Goal: Transaction & Acquisition: Purchase product/service

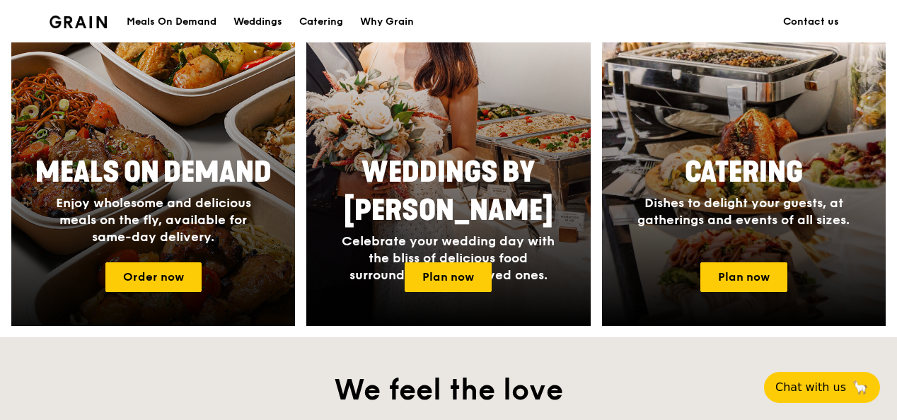
scroll to position [637, 0]
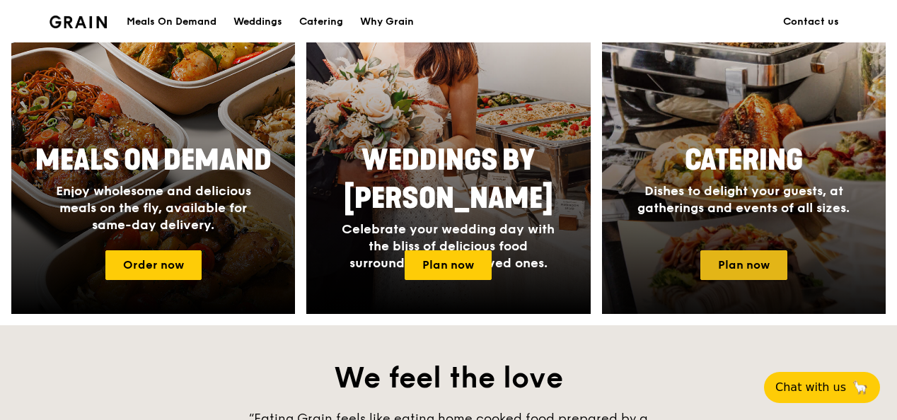
click at [738, 253] on link "Plan now" at bounding box center [743, 265] width 87 height 30
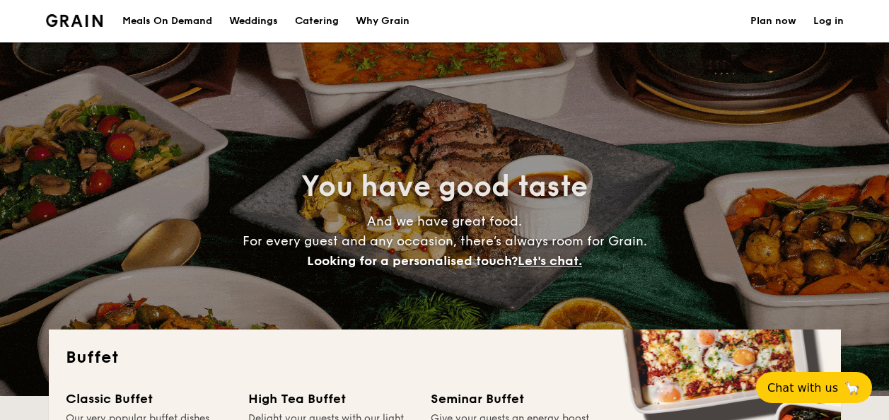
select select
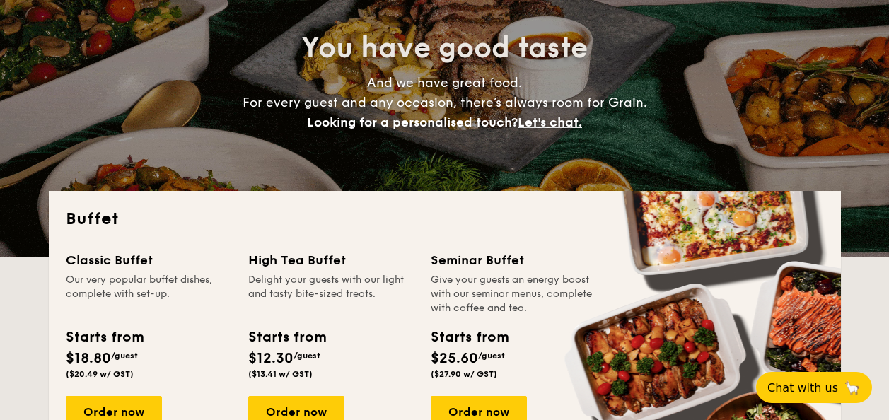
scroll to position [212, 0]
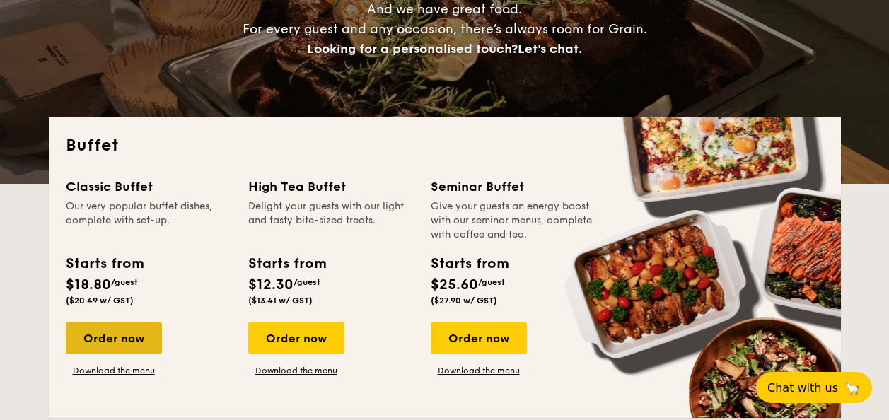
click at [130, 335] on div "Order now" at bounding box center [114, 338] width 96 height 31
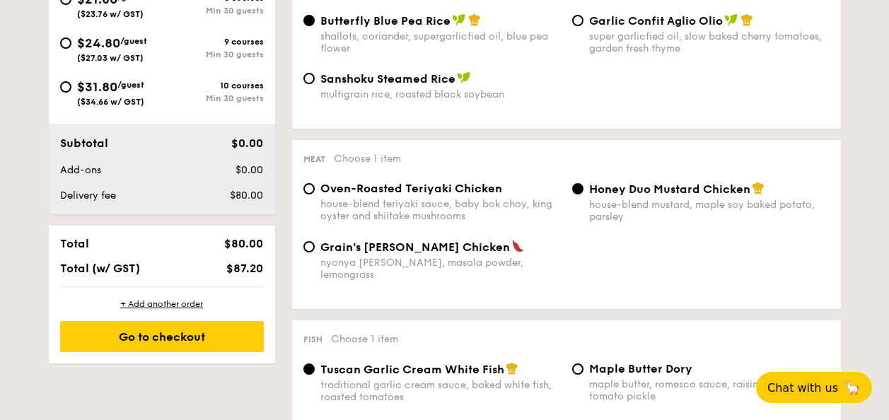
scroll to position [634, 0]
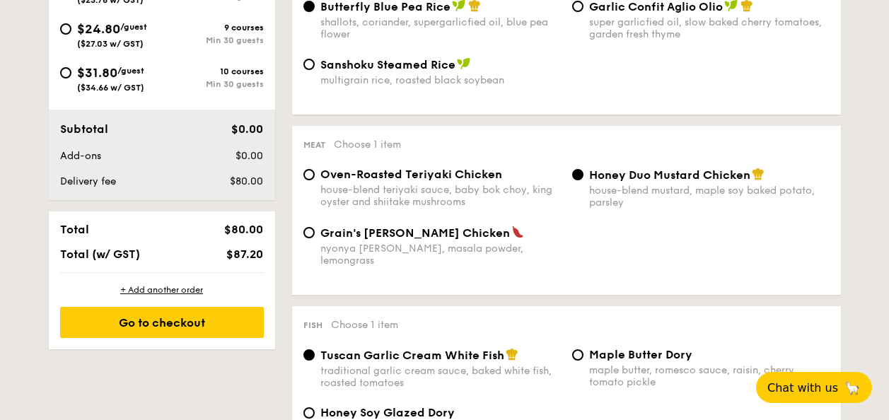
drag, startPoint x: 311, startPoint y: 179, endPoint x: 318, endPoint y: 174, distance: 8.1
click at [318, 173] on div "Oven-Roasted Teriyaki Chicken house-blend teriyaki sauce, baby bok choy, king o…" at bounding box center [432, 188] width 269 height 40
click at [309, 176] on input "Oven-Roasted Teriyaki Chicken house-blend teriyaki sauce, baby bok choy, king o…" at bounding box center [308, 174] width 11 height 11
radio input "true"
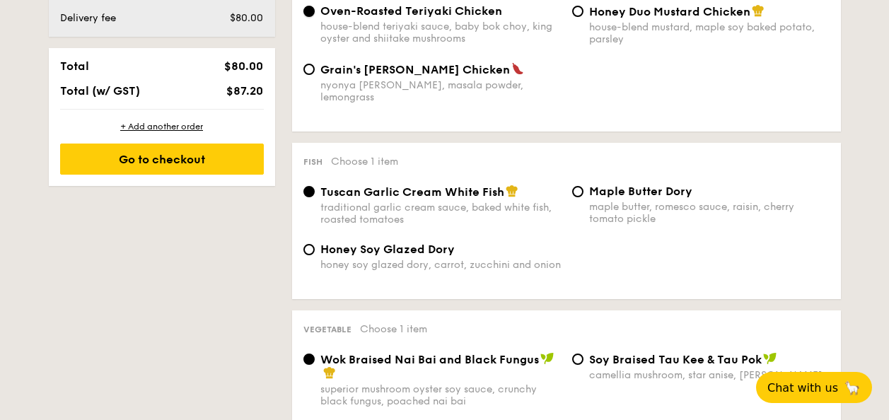
scroll to position [845, 0]
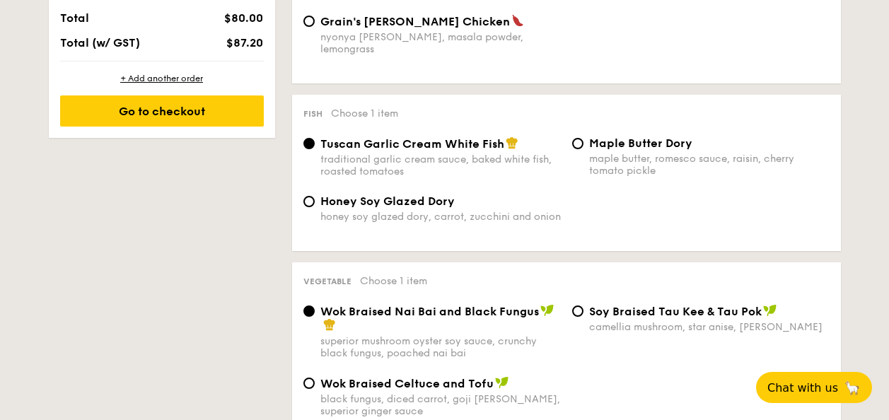
click at [352, 195] on span "Honey Soy Glazed Dory" at bounding box center [387, 201] width 134 height 13
click at [315, 196] on input "Honey Soy Glazed Dory honey soy glazed dory, carrot, zucchini and onion" at bounding box center [308, 201] width 11 height 11
radio input "true"
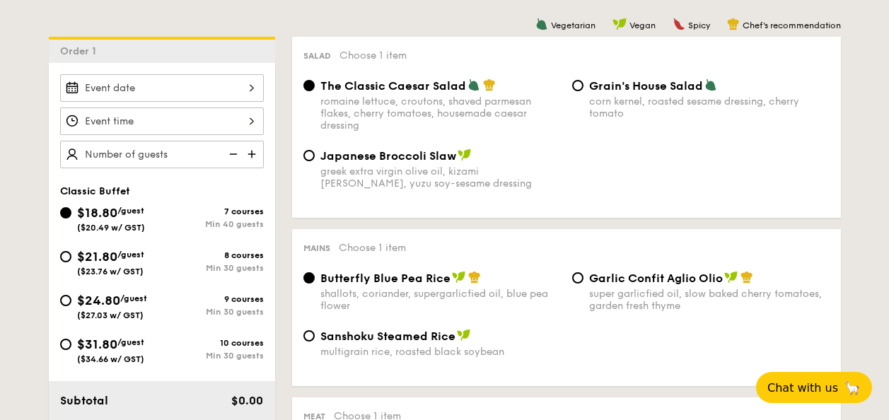
scroll to position [352, 0]
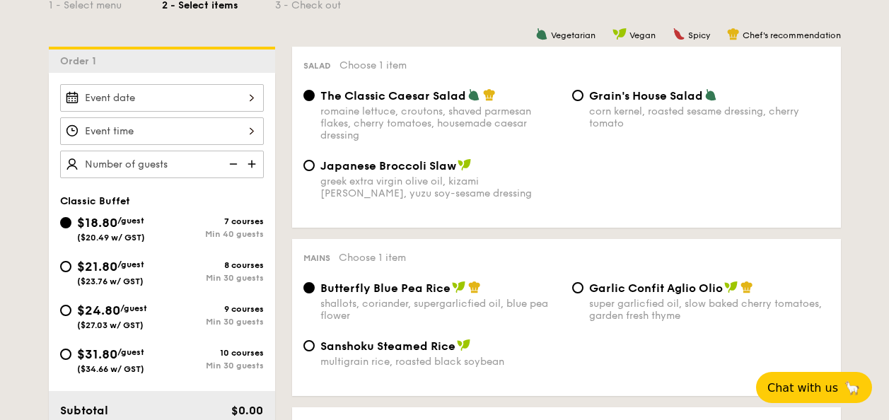
click at [81, 272] on span "$21.80" at bounding box center [97, 267] width 40 height 16
click at [71, 272] on input "$21.80 /guest ($23.76 w/ GST) 8 courses Min 30 guests" at bounding box center [65, 266] width 11 height 11
radio input "true"
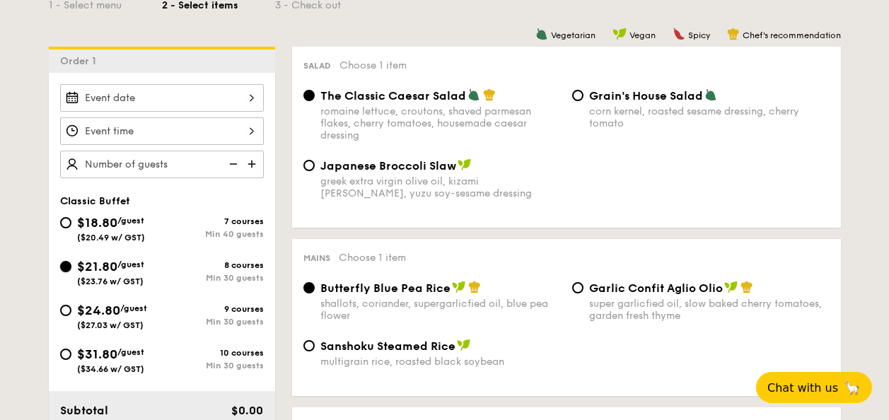
radio input "true"
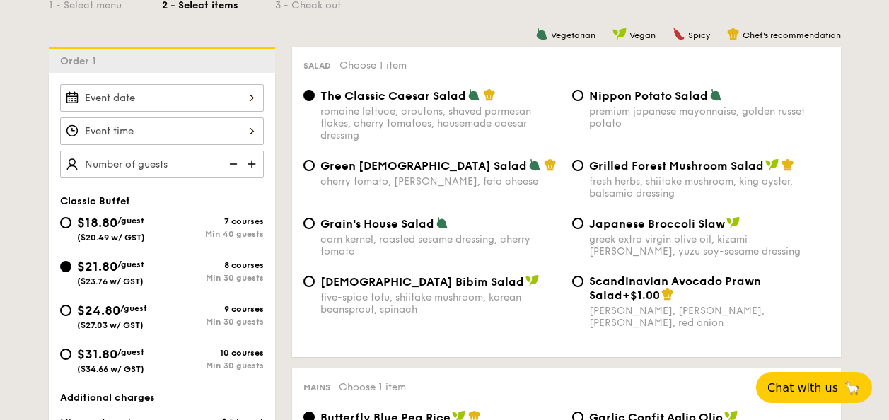
click at [60, 274] on div "$21.80 /guest ($23.76 w/ GST)" at bounding box center [111, 272] width 102 height 30
click at [60, 272] on input "$21.80 /guest ($23.76 w/ GST) 8 courses Min 30 guests" at bounding box center [65, 266] width 11 height 11
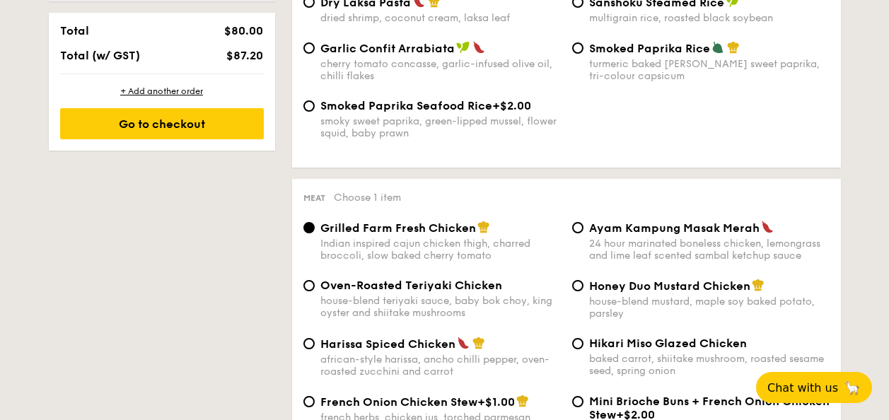
scroll to position [914, 0]
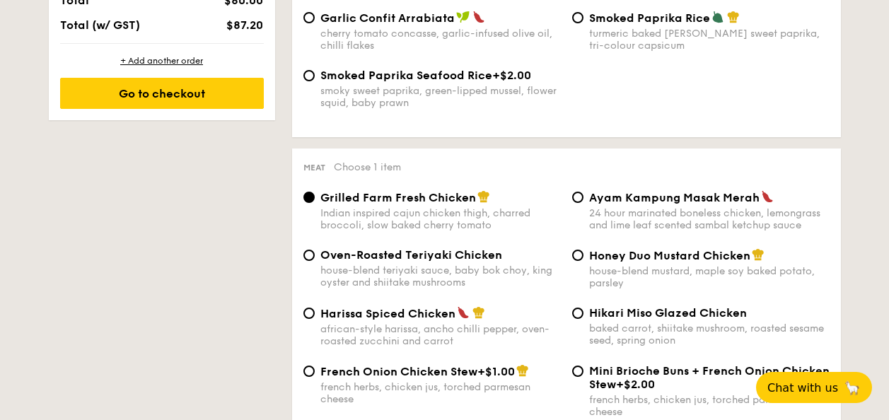
click at [437, 250] on span "Oven-Roasted Teriyaki Chicken" at bounding box center [411, 254] width 182 height 13
click at [315, 250] on input "Oven-Roasted Teriyaki Chicken house-blend teriyaki sauce, baby bok choy, king o…" at bounding box center [308, 255] width 11 height 11
radio input "true"
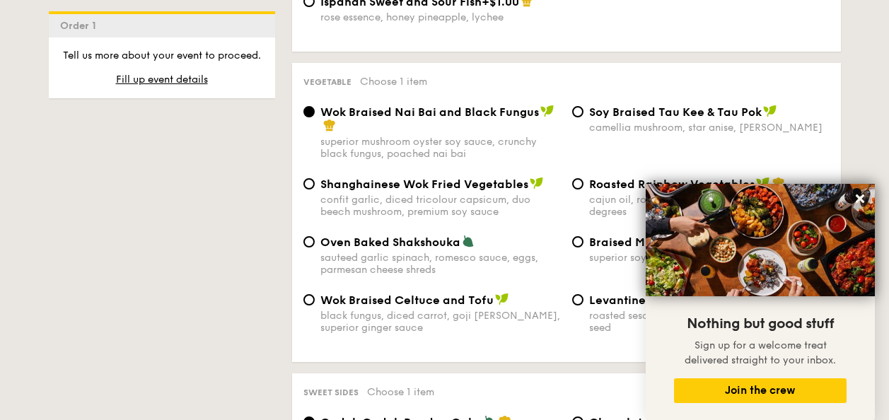
scroll to position [1804, 0]
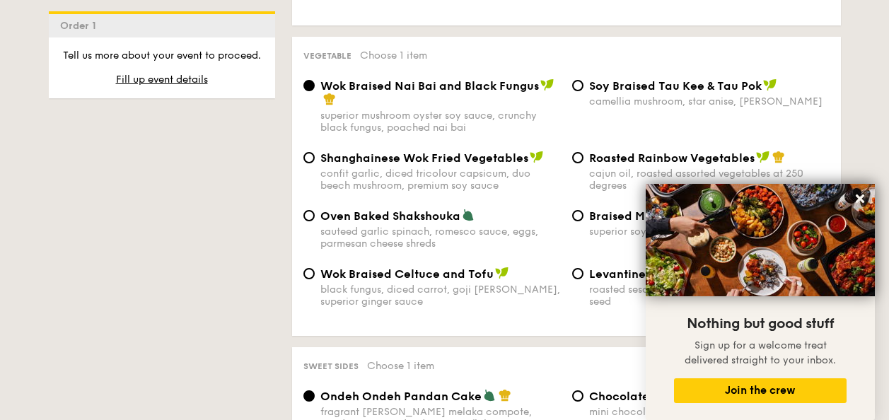
click at [599, 226] on div "superior soy sauce, garlic, tricolour capsicum" at bounding box center [709, 232] width 241 height 12
click at [584, 210] on input "Braised Mushroom & Broccoli superior soy sauce, garlic, tricolour capsicum" at bounding box center [577, 215] width 11 height 11
radio input "true"
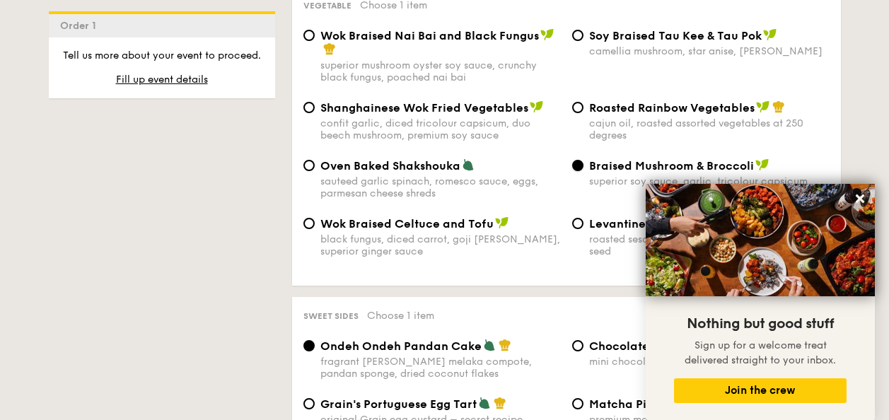
scroll to position [1874, 0]
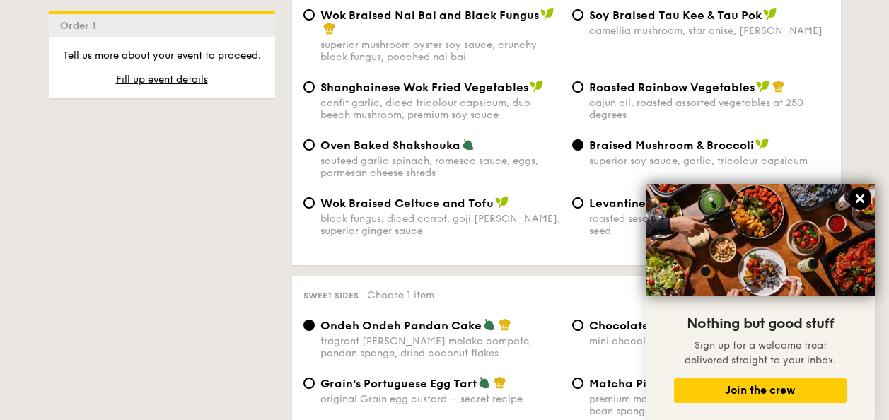
click at [860, 199] on icon at bounding box center [860, 199] width 8 height 8
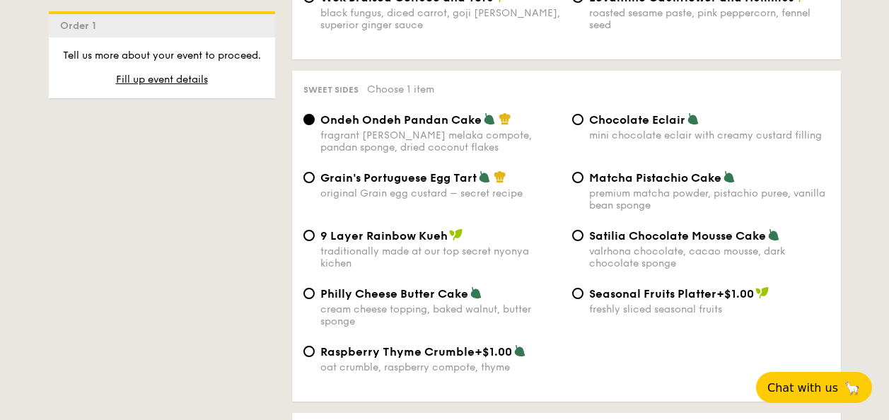
scroll to position [2085, 0]
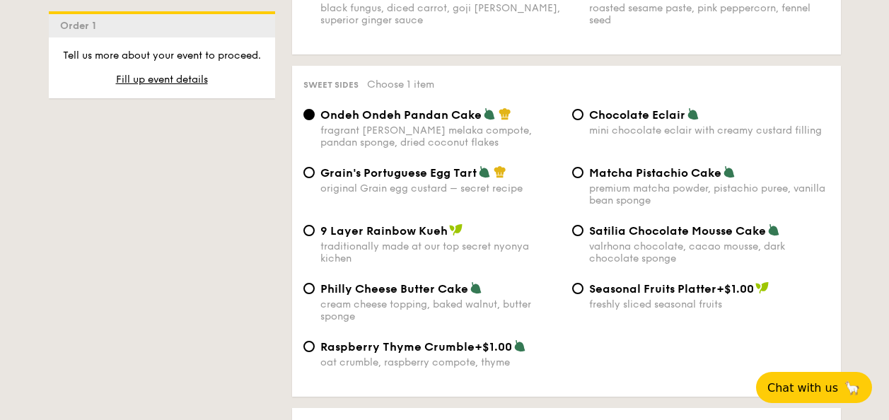
click at [426, 166] on div "Grain's Portuguese Egg Tart original Grain egg custard – secret recipe" at bounding box center [440, 180] width 241 height 29
click at [315, 167] on input "Grain's Portuguese Egg Tart original Grain egg custard – secret recipe" at bounding box center [308, 172] width 11 height 11
radio input "true"
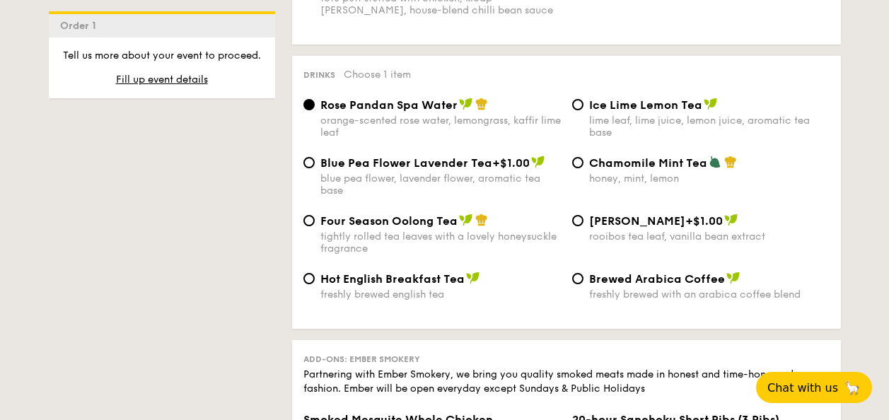
scroll to position [2730, 0]
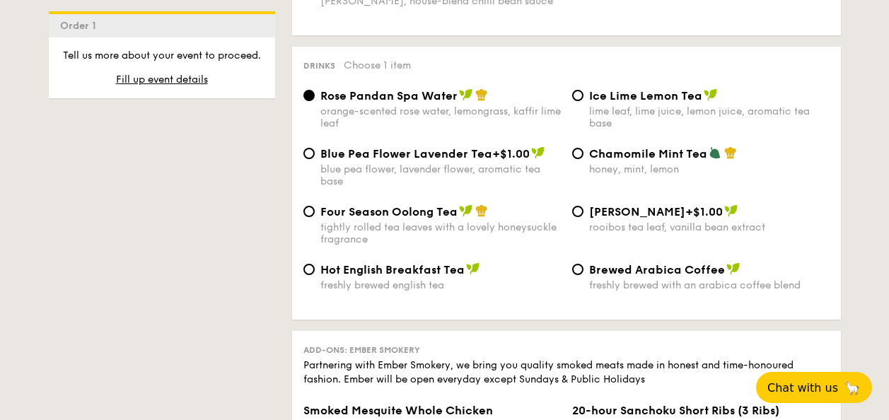
drag, startPoint x: 674, startPoint y: 81, endPoint x: 665, endPoint y: 83, distance: 9.4
click at [665, 105] on div "lime leaf, lime juice, lemon juice, aromatic tea base" at bounding box center [709, 117] width 241 height 24
click at [584, 90] on input "Ice Lime Lemon Tea lime leaf, lime juice, lemon juice, aromatic tea base" at bounding box center [577, 95] width 11 height 11
radio input "true"
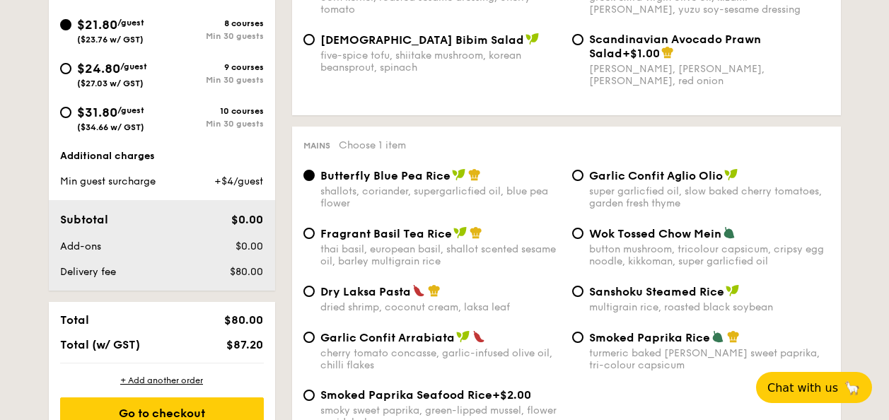
scroll to position [760, 0]
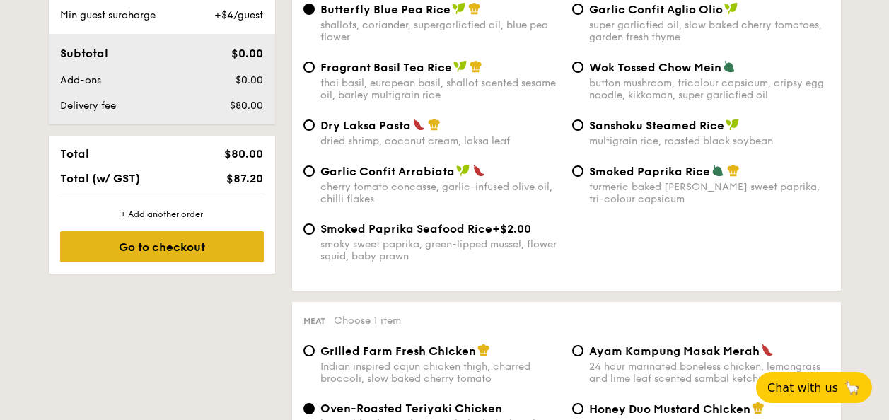
click at [182, 249] on div "Go to checkout" at bounding box center [162, 246] width 204 height 31
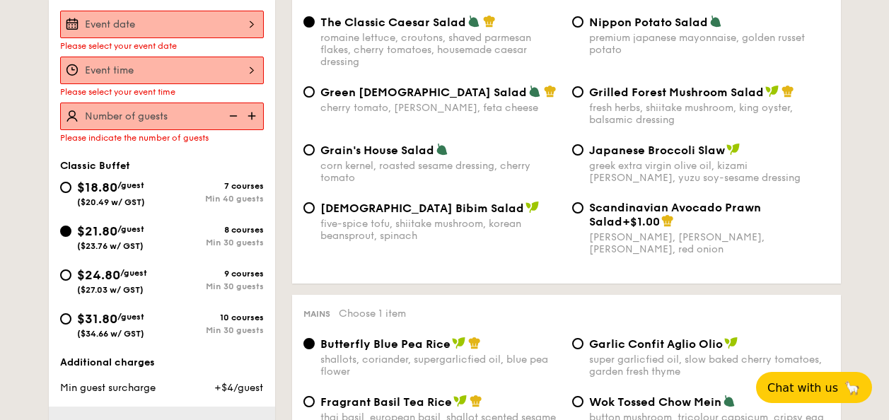
scroll to position [378, 0]
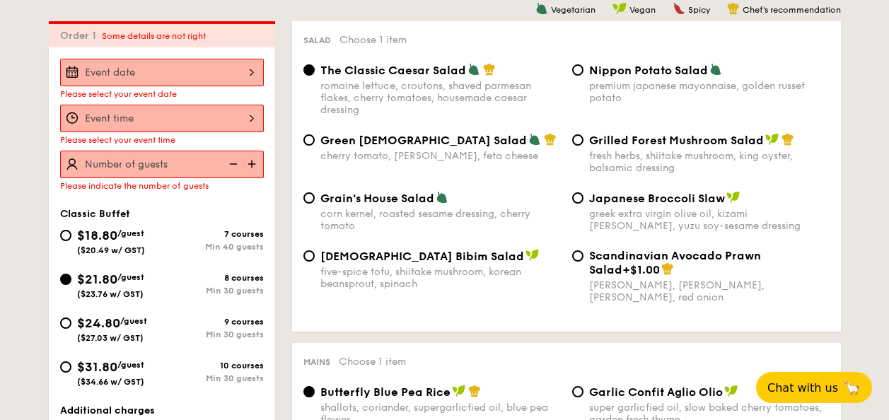
click at [248, 71] on input "Smoked Mesquite Whole Chicken brined in our in-house blend of herbs and spices,…" at bounding box center [162, 73] width 204 height 28
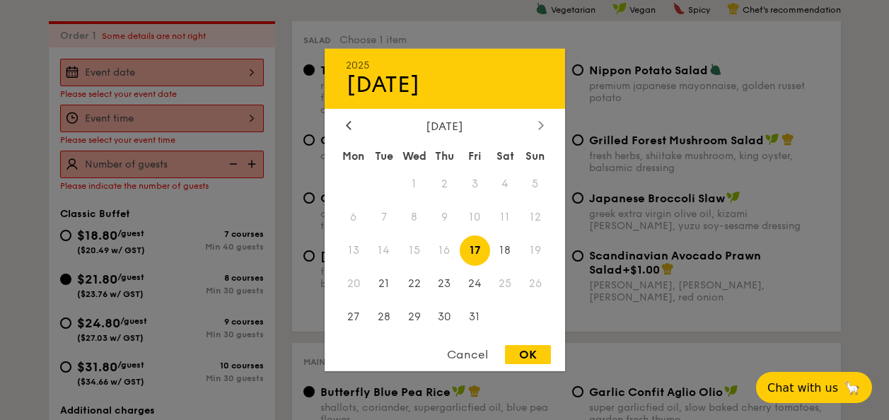
click at [538, 122] on icon at bounding box center [541, 124] width 6 height 9
click at [470, 221] on span "7" at bounding box center [475, 217] width 30 height 30
click at [532, 351] on div "OK" at bounding box center [528, 354] width 46 height 19
type input "Nov 07, 2025"
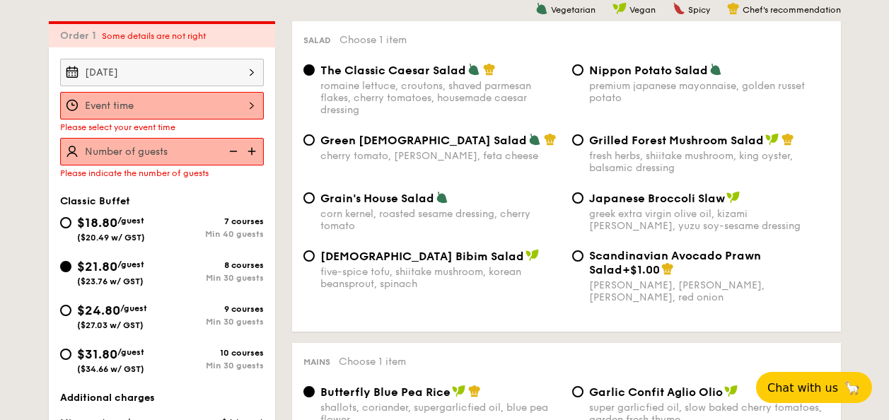
click at [249, 105] on input "Smoked Mesquite Whole Chicken brined in our in-house blend of herbs and spices,…" at bounding box center [162, 106] width 204 height 28
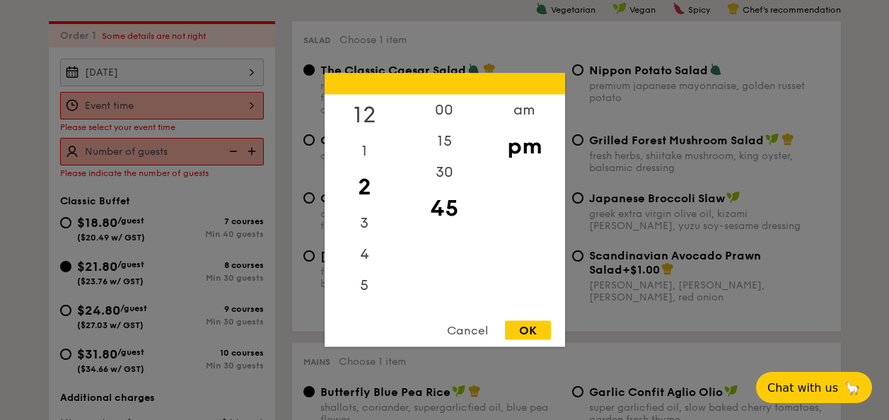
click at [364, 109] on div "12" at bounding box center [365, 115] width 80 height 41
click at [451, 169] on div "30" at bounding box center [445, 177] width 80 height 41
click at [540, 323] on div "OK" at bounding box center [528, 330] width 46 height 19
type input "12:30PM"
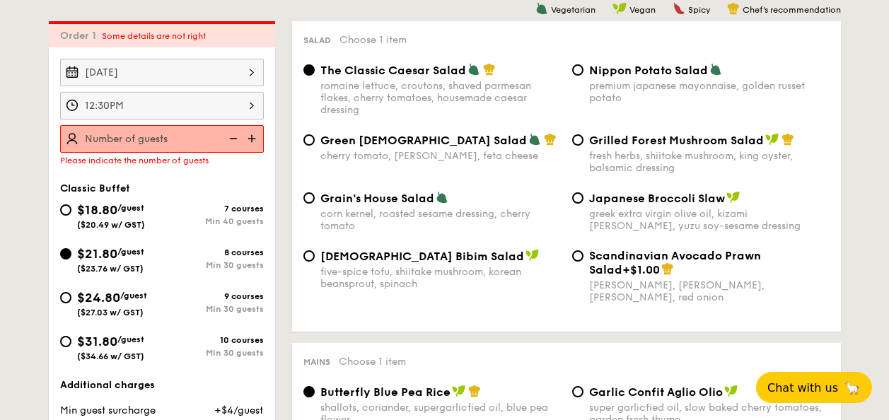
click at [244, 131] on img at bounding box center [253, 138] width 21 height 27
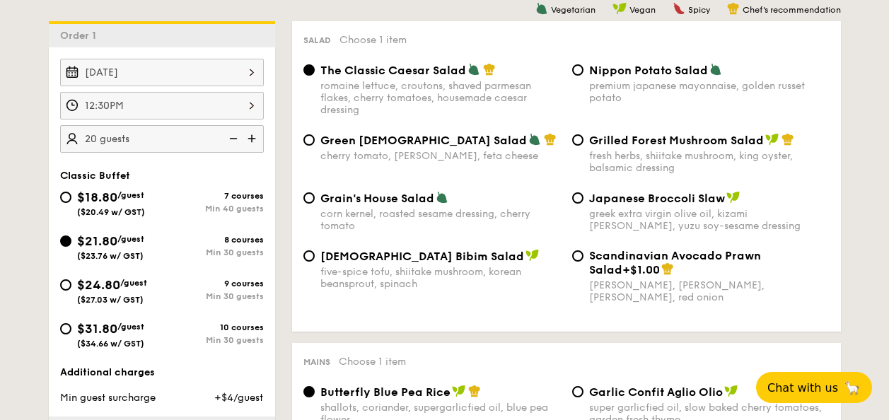
click at [255, 136] on img at bounding box center [253, 138] width 21 height 27
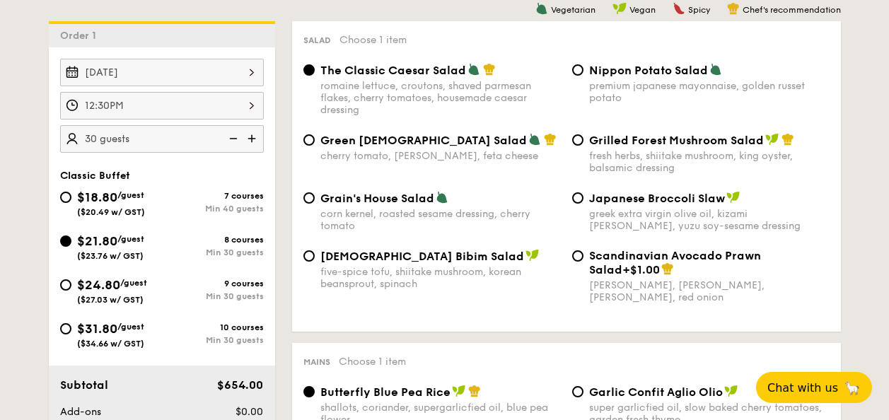
click at [255, 136] on img at bounding box center [253, 138] width 21 height 27
click at [233, 136] on img at bounding box center [231, 138] width 21 height 27
type input "30 guests"
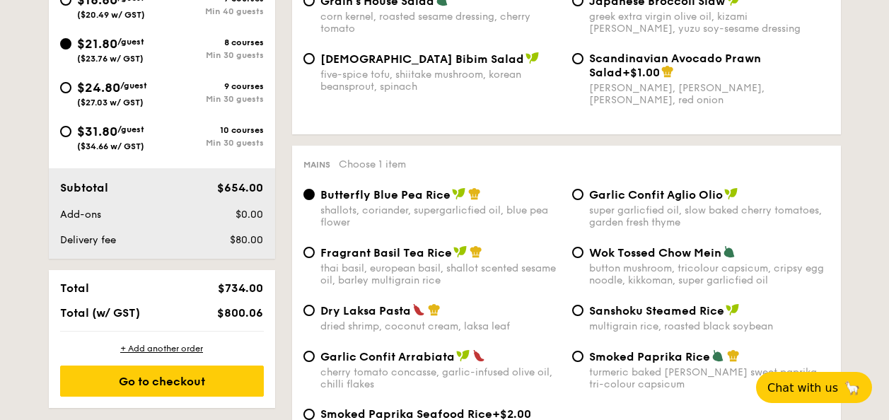
scroll to position [588, 0]
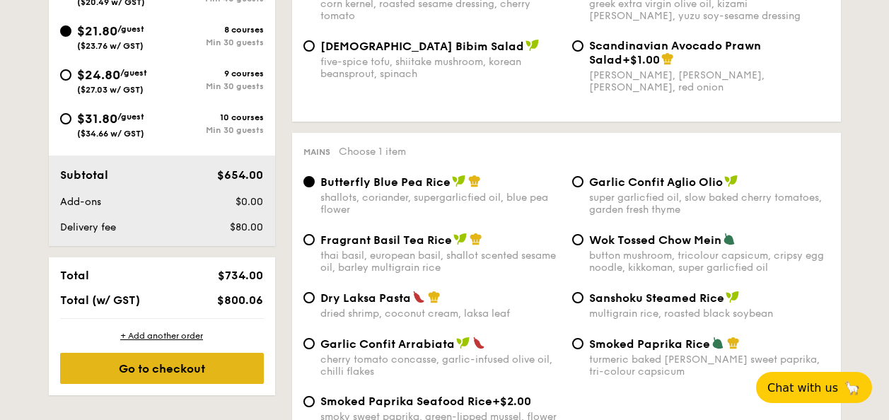
click at [153, 369] on div "Go to checkout" at bounding box center [162, 368] width 204 height 31
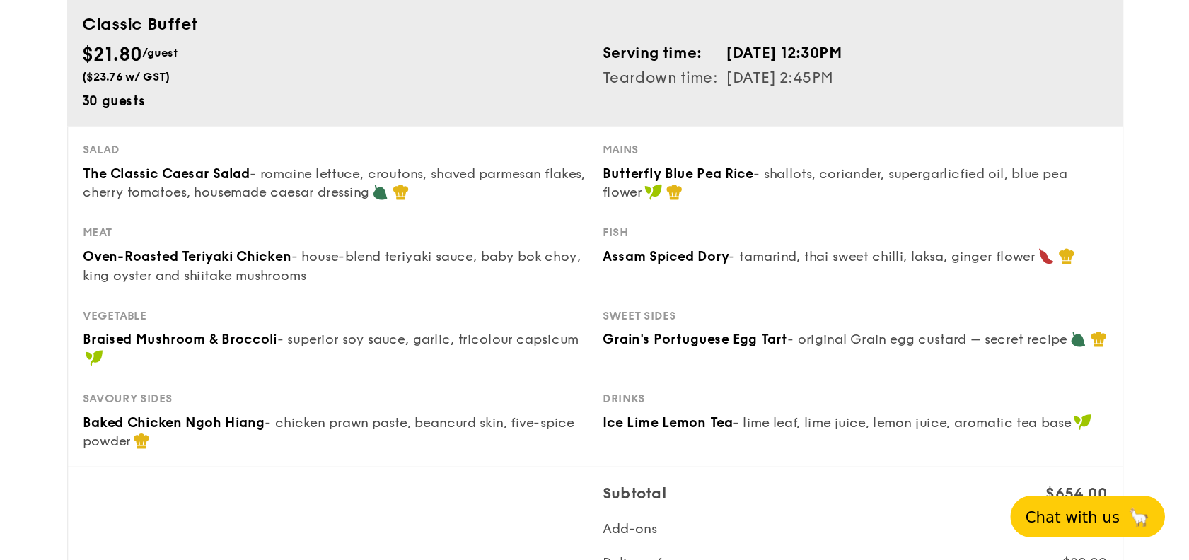
scroll to position [141, 0]
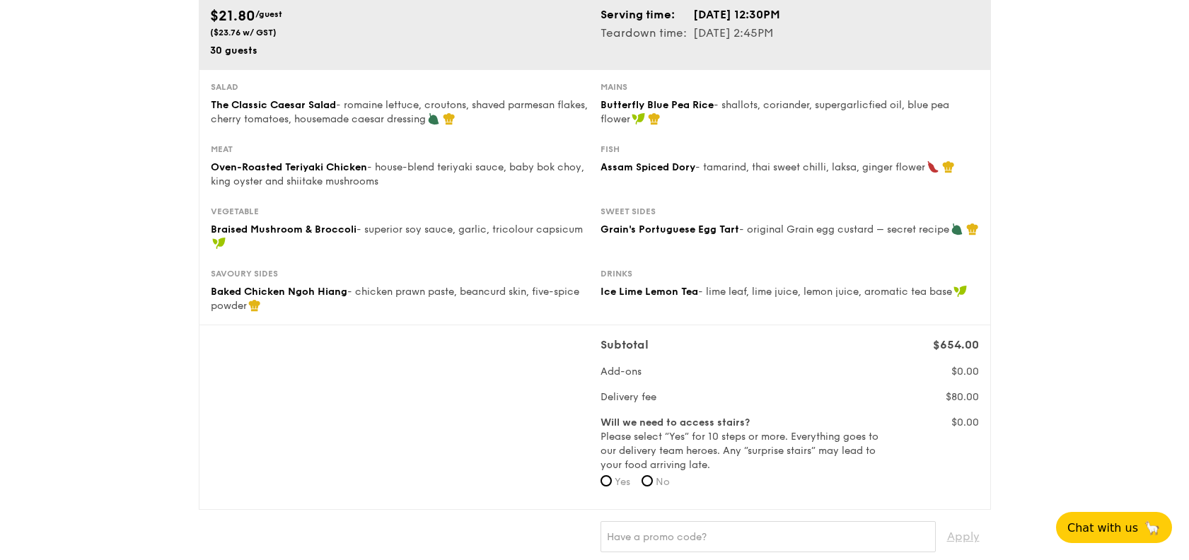
click at [253, 418] on div "Subtotal $654.00 Add-ons $0.00 Delivery fee $80.00 Will we need to access stair…" at bounding box center [595, 417] width 780 height 161
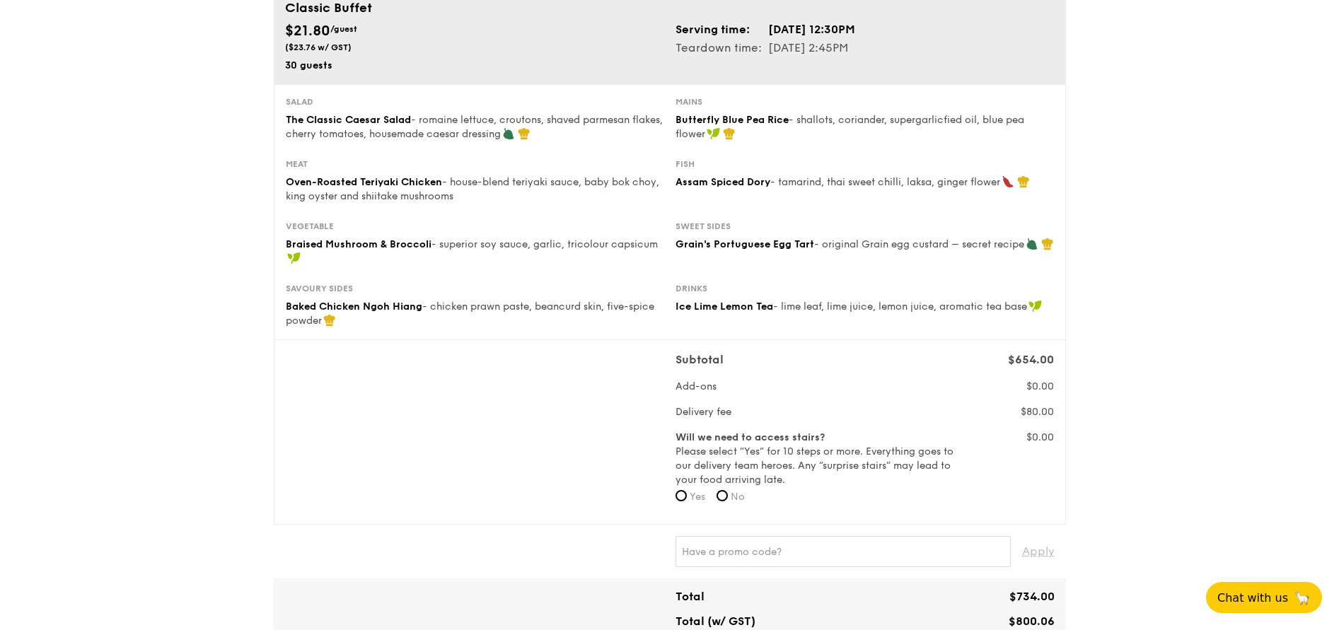
scroll to position [124, 0]
